Goal: Book appointment/travel/reservation

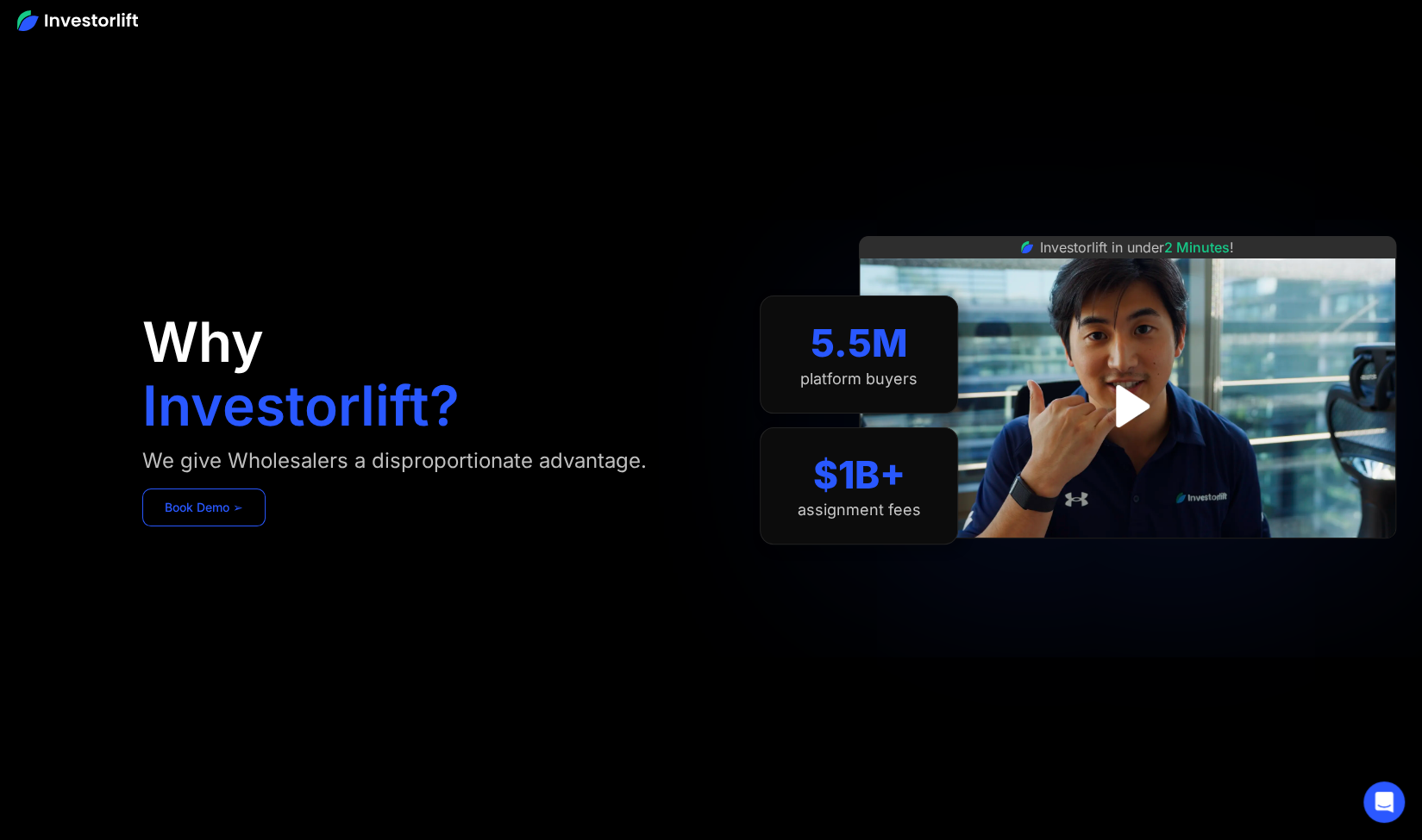
click at [200, 503] on link "Book Demo ➢" at bounding box center [204, 507] width 123 height 38
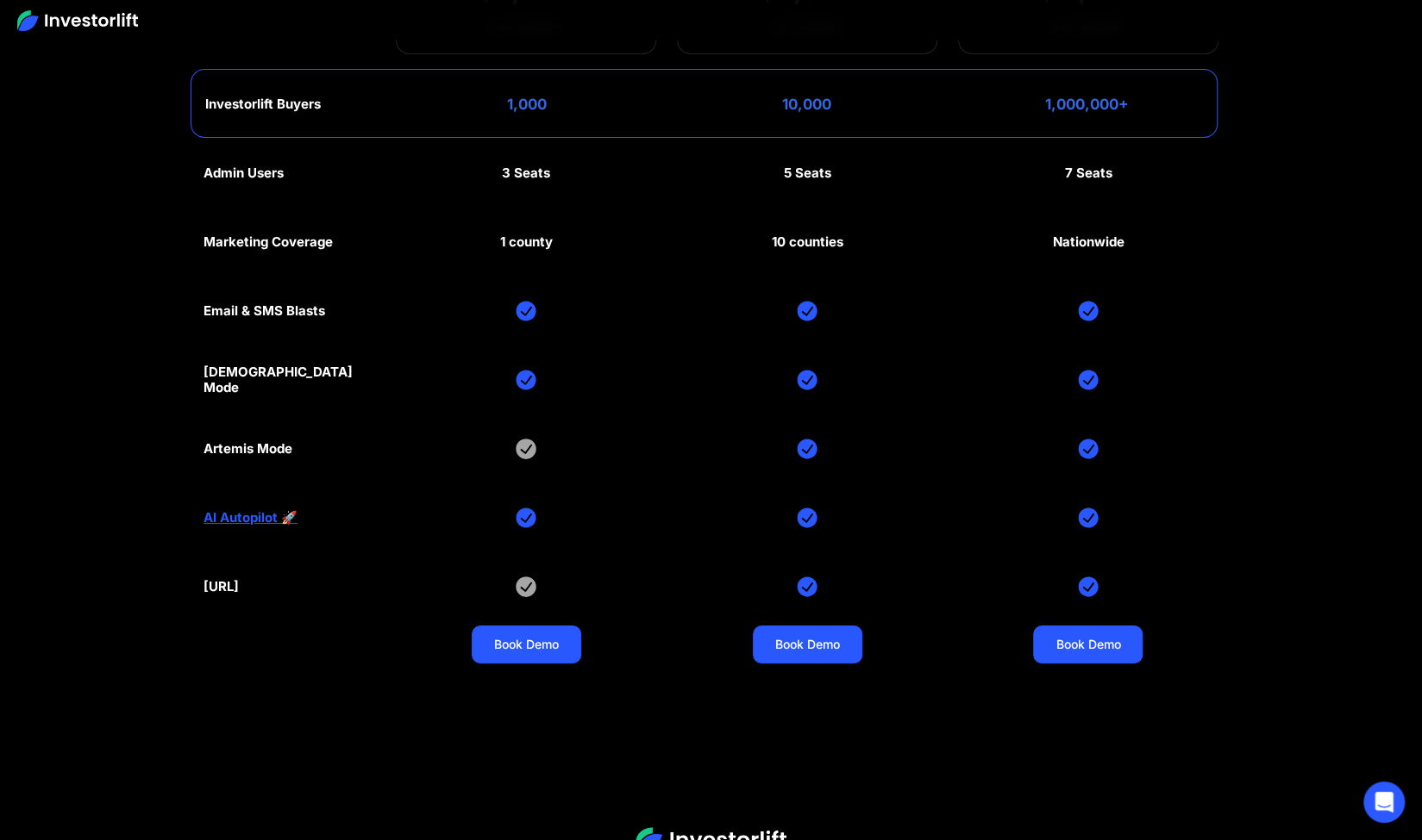
scroll to position [8535, 0]
